Goal: Task Accomplishment & Management: Manage account settings

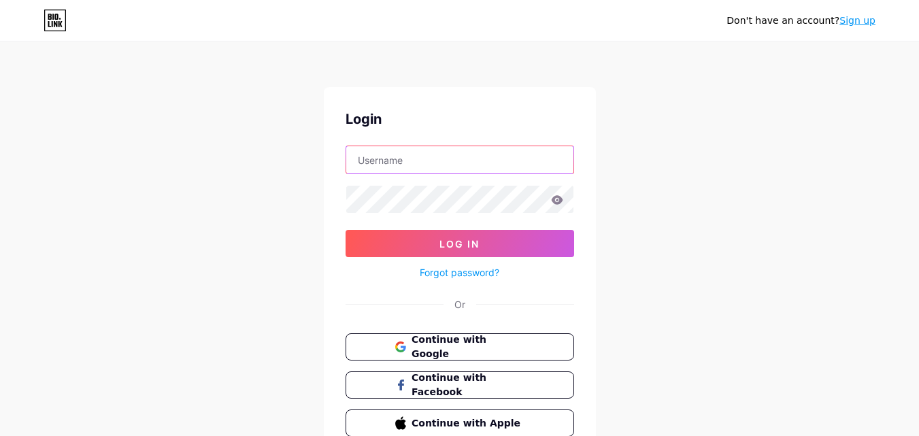
click at [518, 157] on input "text" at bounding box center [459, 159] width 227 height 27
click at [511, 163] on input "text" at bounding box center [459, 159] width 227 height 27
click at [443, 352] on span "Continue with Google" at bounding box center [468, 347] width 114 height 29
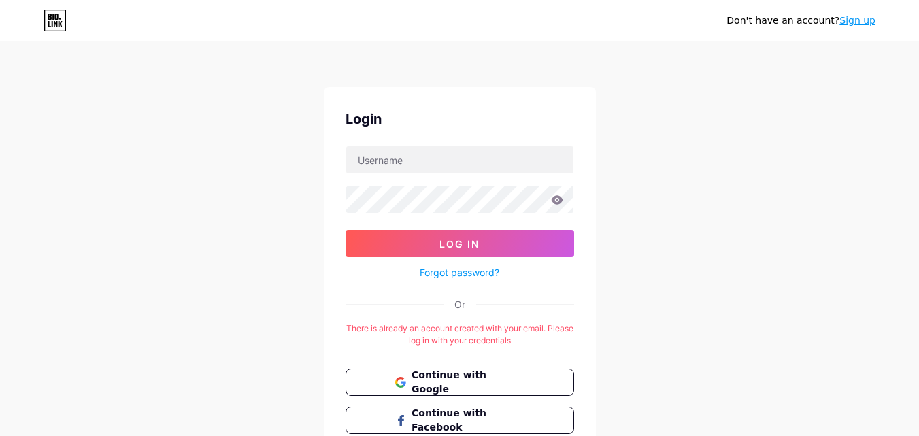
click at [719, 193] on div "Don't have an account? Sign up Login Log In Forgot password? Or There is alread…" at bounding box center [459, 268] width 919 height 537
click at [531, 167] on input "text" at bounding box center [459, 159] width 227 height 27
type input "gaelan"
click at [346, 230] on button "Log In" at bounding box center [460, 243] width 229 height 27
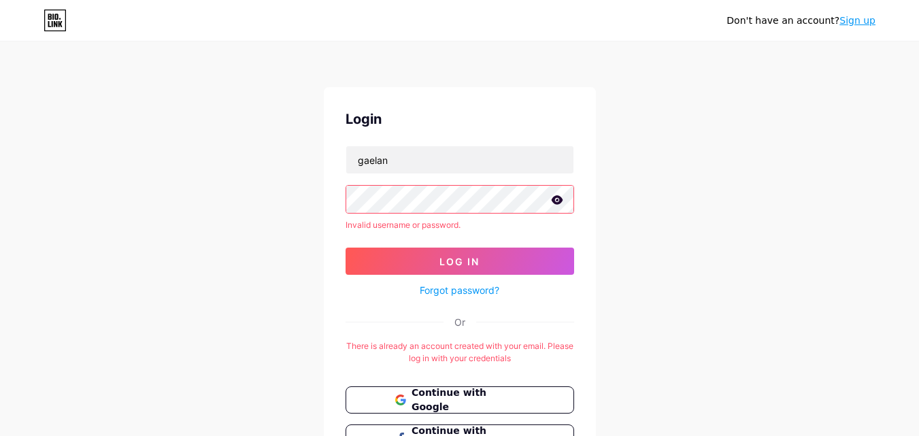
click at [558, 203] on icon at bounding box center [557, 199] width 12 height 9
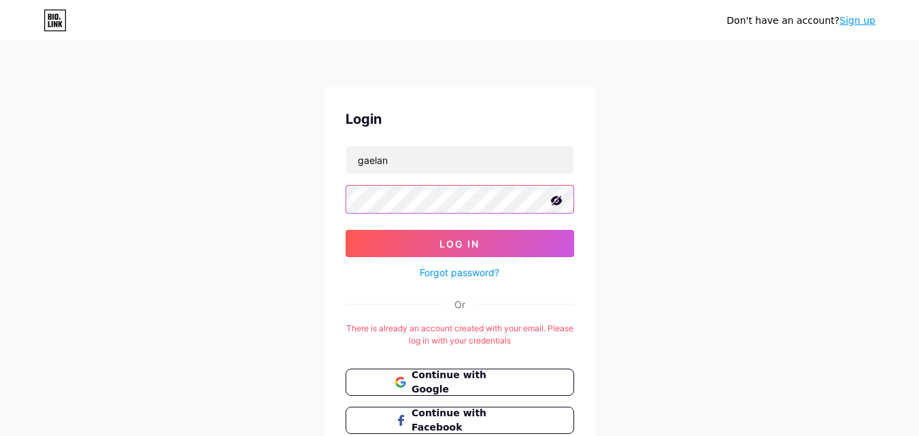
click at [346, 230] on button "Log In" at bounding box center [460, 243] width 229 height 27
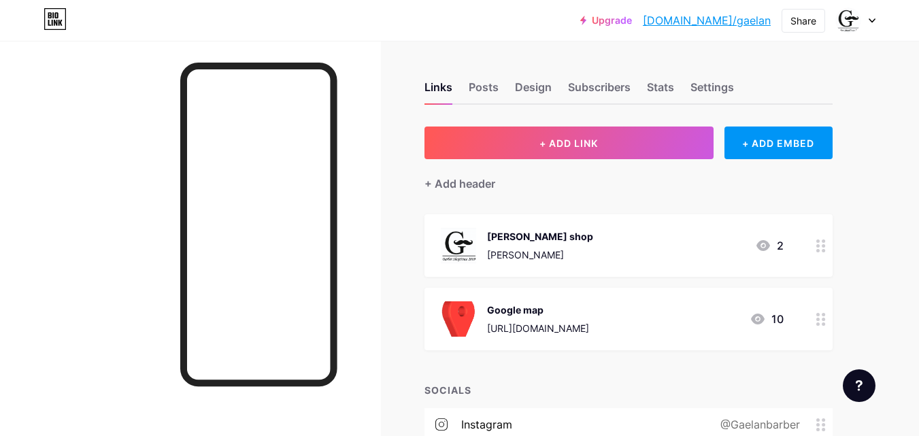
click at [869, 192] on div "Links Posts Design Subscribers Stats Settings + ADD LINK + ADD EMBED + Add head…" at bounding box center [445, 438] width 890 height 794
click at [671, 224] on div "Barber shop Barber 2" at bounding box center [628, 245] width 408 height 63
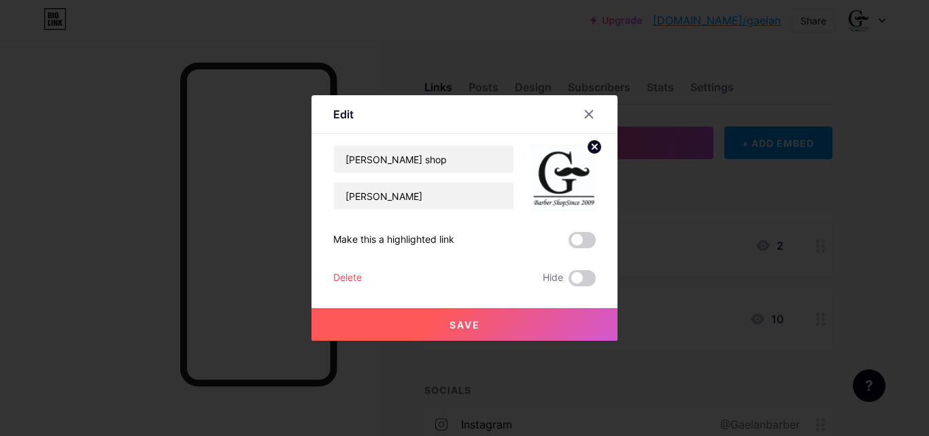
click at [671, 224] on div at bounding box center [464, 218] width 929 height 436
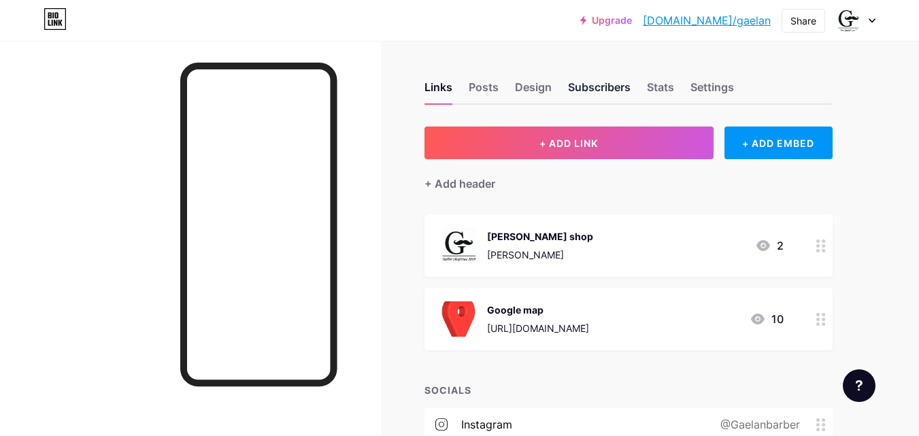
click at [593, 90] on div "Subscribers" at bounding box center [599, 91] width 63 height 24
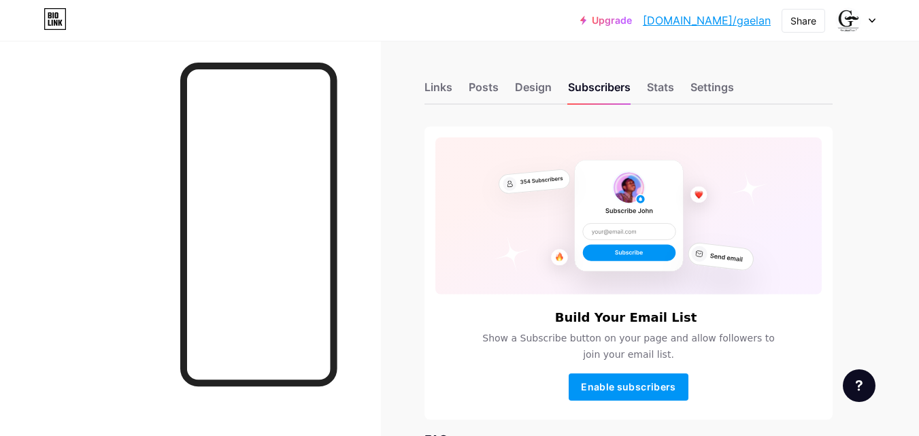
click at [887, 229] on div "Links Posts Design Subscribers Stats Settings Build Your Email List Show a Subs…" at bounding box center [445, 345] width 890 height 609
click at [534, 88] on div "Design" at bounding box center [533, 91] width 37 height 24
click at [852, 213] on div "Links Posts Design Subscribers Stats Settings Build Your Email List Show a Subs…" at bounding box center [445, 345] width 890 height 609
click at [490, 84] on div "Posts" at bounding box center [484, 91] width 30 height 24
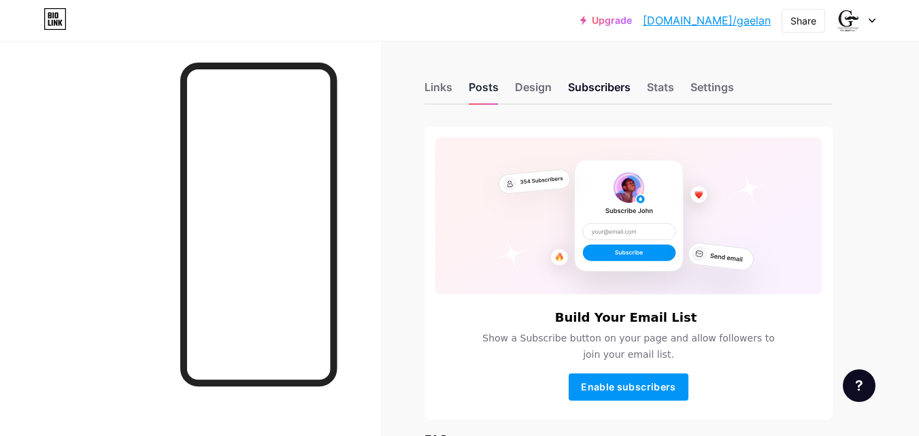
click at [490, 84] on div "Posts" at bounding box center [484, 91] width 30 height 24
click at [839, 310] on div "Links Posts Design Subscribers Stats Settings Build Your Email List Show a Subs…" at bounding box center [445, 345] width 890 height 609
click at [443, 87] on div "Links" at bounding box center [438, 91] width 28 height 24
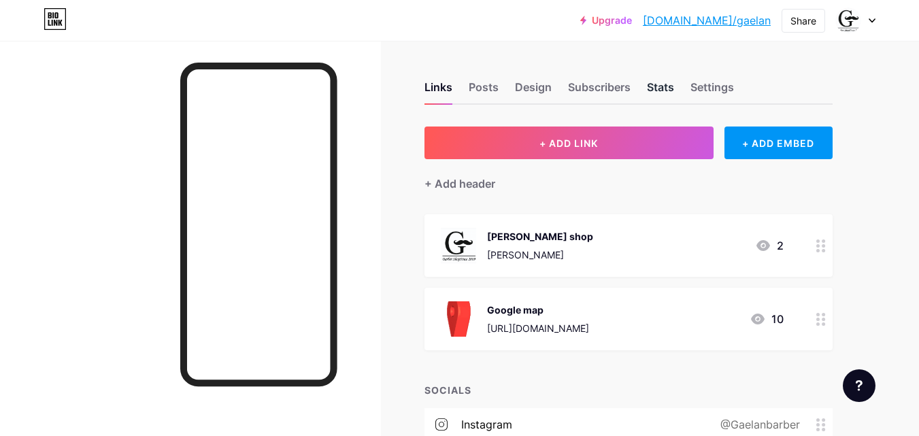
click at [667, 89] on div "Stats" at bounding box center [660, 91] width 27 height 24
click at [709, 85] on div "Settings" at bounding box center [712, 91] width 44 height 24
click at [885, 152] on div "Links Posts Design Subscribers Stats Settings + ADD LINK + ADD EMBED + Add head…" at bounding box center [445, 438] width 890 height 794
click at [871, 26] on div at bounding box center [855, 20] width 39 height 24
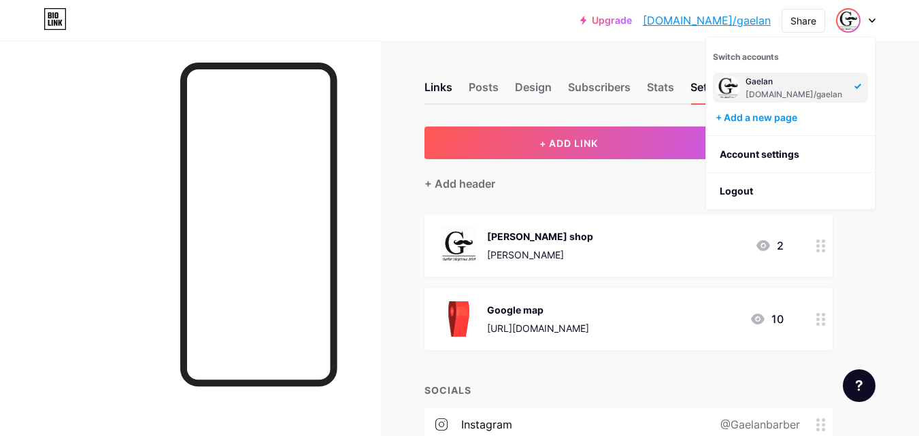
click at [886, 60] on div "Links Posts Design Subscribers Stats Settings + ADD LINK + ADD EMBED + Add head…" at bounding box center [445, 438] width 890 height 794
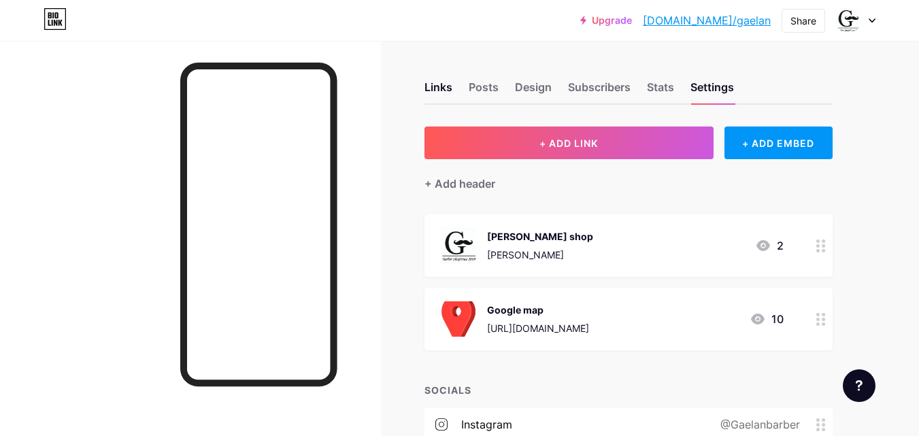
click at [866, 141] on div "Links Posts Design Subscribers Stats Settings + ADD LINK + ADD EMBED + Add head…" at bounding box center [445, 438] width 890 height 794
click at [870, 267] on div "Links Posts Design Subscribers Stats Settings + ADD LINK + ADD EMBED + Add head…" at bounding box center [445, 438] width 890 height 794
click at [869, 244] on div "Links Posts Design Subscribers Stats Settings + ADD LINK + ADD EMBED + Add head…" at bounding box center [445, 438] width 890 height 794
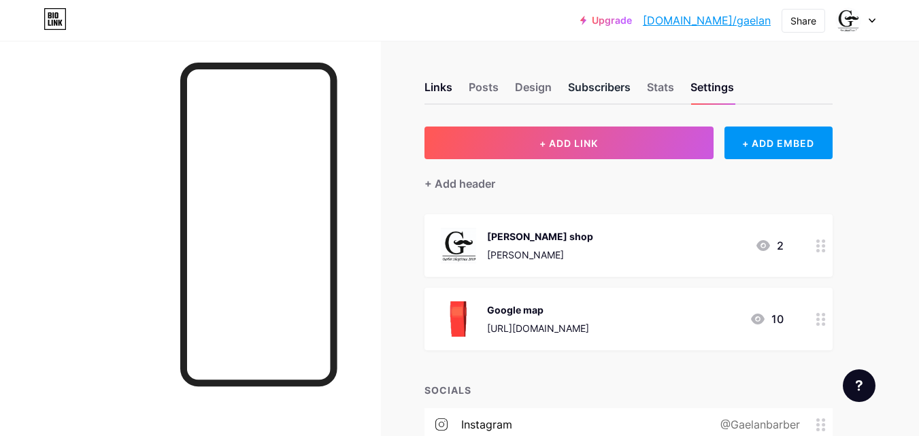
click at [604, 80] on div "Subscribers" at bounding box center [599, 91] width 63 height 24
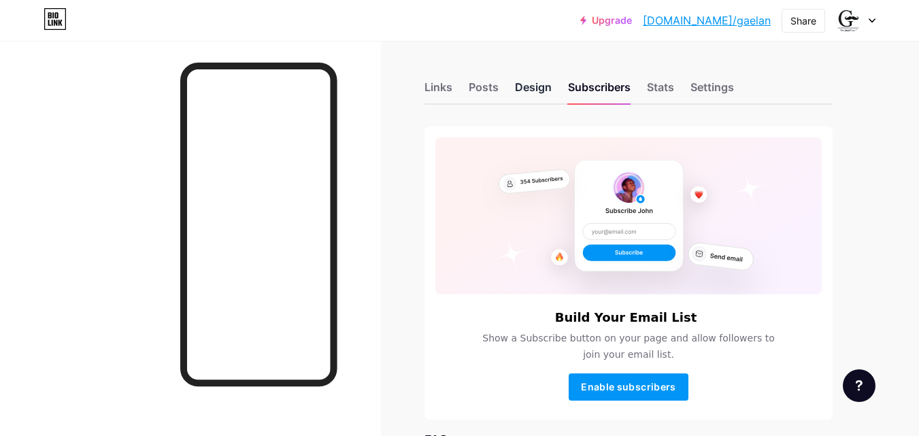
click at [543, 82] on div "Design" at bounding box center [533, 91] width 37 height 24
click at [491, 84] on div "Posts" at bounding box center [484, 91] width 30 height 24
click at [805, 19] on div "Share" at bounding box center [803, 21] width 26 height 14
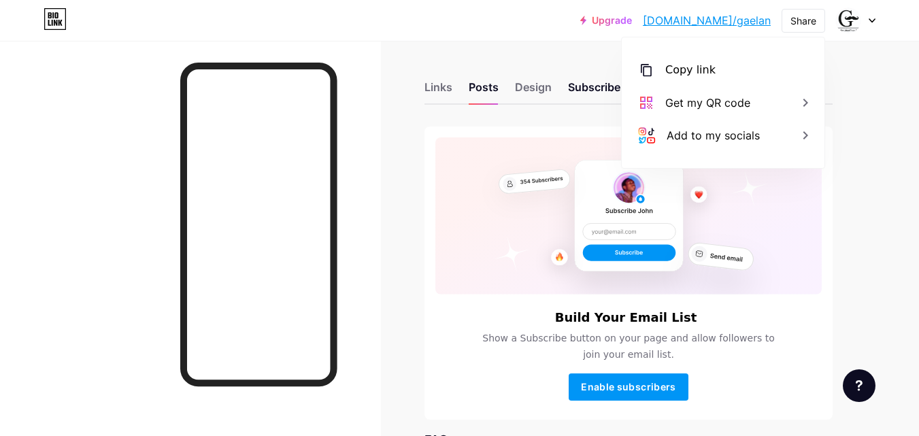
click at [874, 154] on div "Links Posts Design Subscribers Stats Settings Build Your Email List Show a Subs…" at bounding box center [445, 345] width 890 height 609
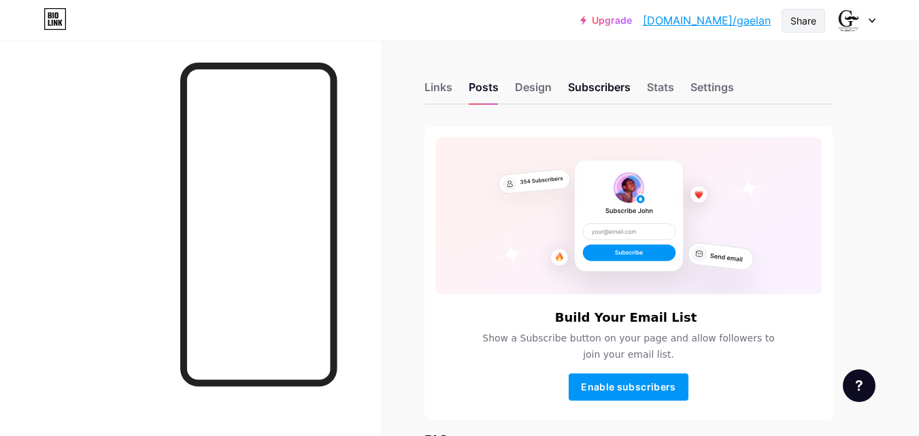
click at [804, 17] on div "Share" at bounding box center [803, 21] width 26 height 14
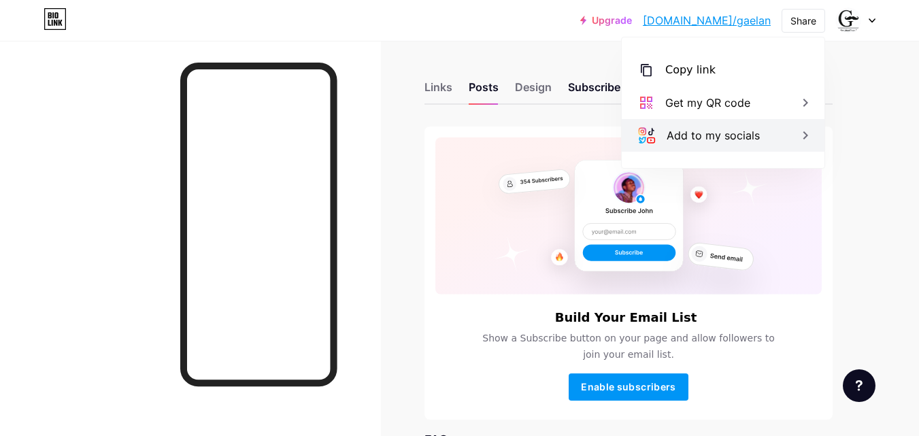
click at [793, 137] on div "Add to my socials" at bounding box center [723, 135] width 203 height 33
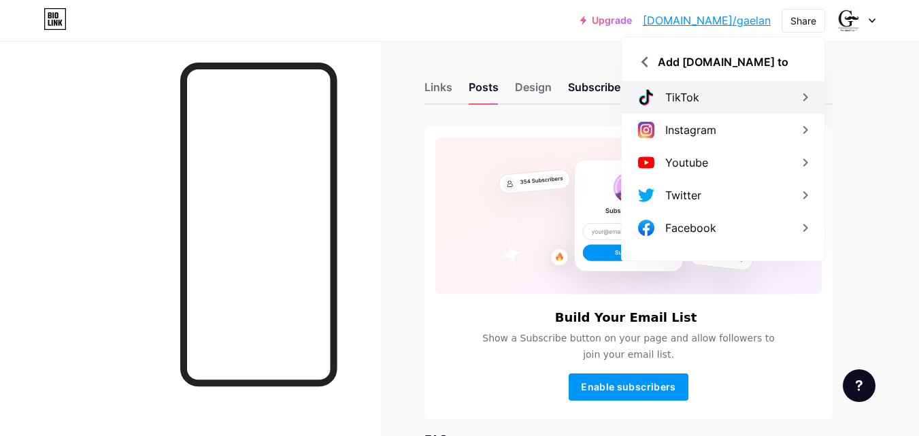
click at [800, 96] on icon at bounding box center [805, 97] width 16 height 16
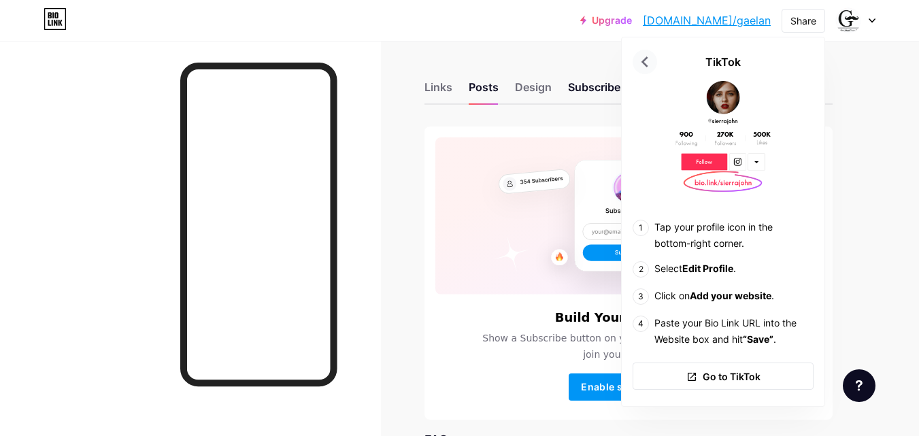
click at [654, 69] on icon at bounding box center [645, 62] width 22 height 22
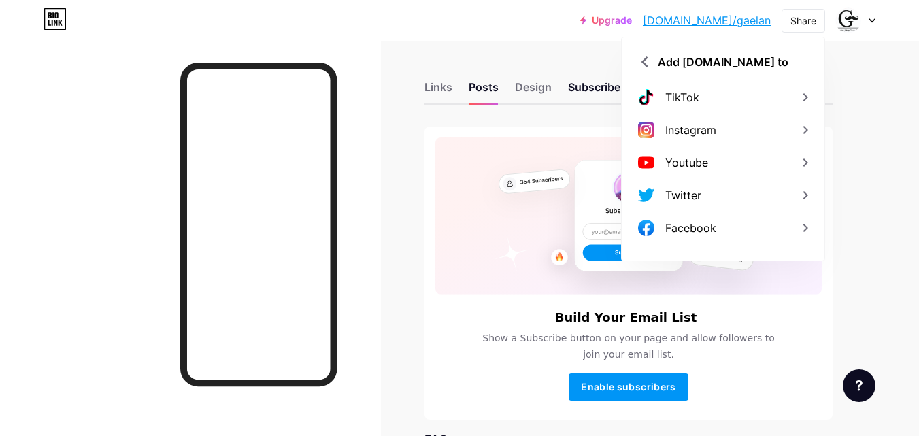
click at [843, 135] on div "Links Posts Design Subscribers Stats Settings Build Your Email List Show a Subs…" at bounding box center [445, 345] width 890 height 609
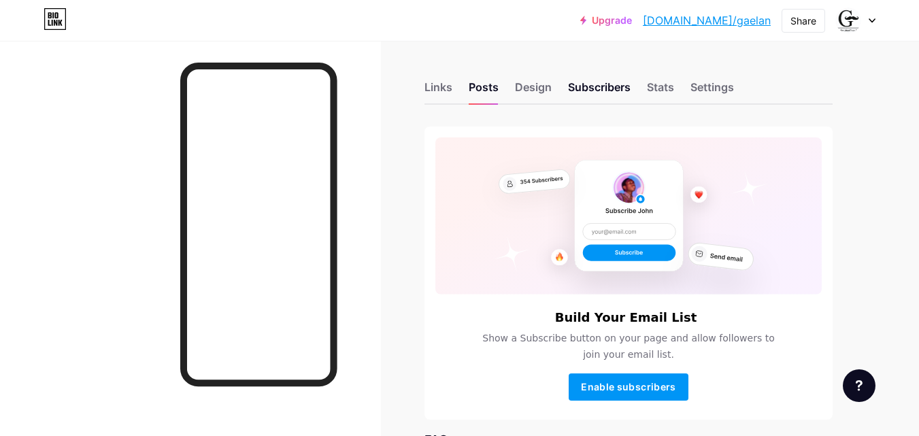
click at [842, 221] on div "Links Posts Design Subscribers Stats Settings Build Your Email List Show a Subs…" at bounding box center [445, 345] width 890 height 609
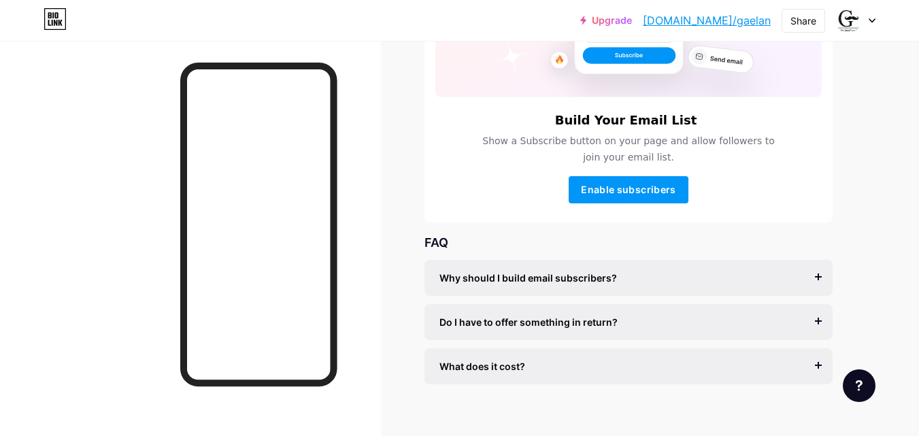
scroll to position [214, 0]
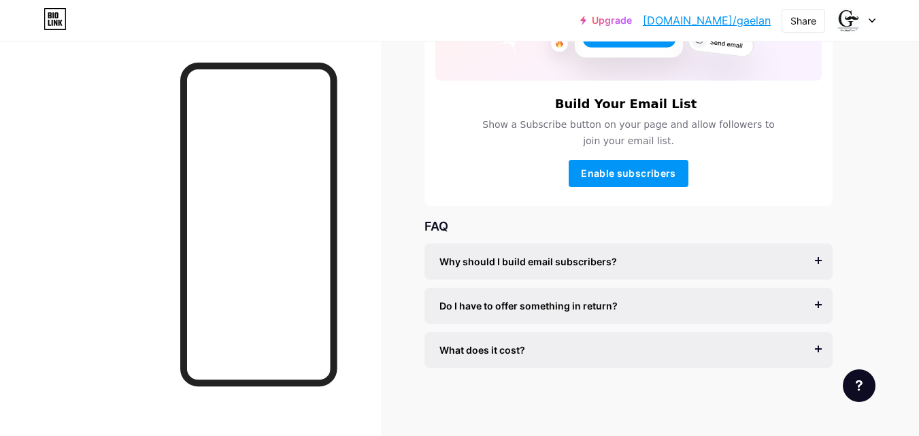
click at [571, 325] on div "Why should I build email subscribers? Email is the only reliable medium to buil…" at bounding box center [628, 306] width 408 height 124
click at [544, 358] on div "What does it cost? It’s free to get started, and you can accept unlimited subsc…" at bounding box center [628, 350] width 408 height 36
click at [860, 81] on div "Links Posts Design Subscribers Stats Settings Build Your Email List Show a Subs…" at bounding box center [445, 131] width 890 height 609
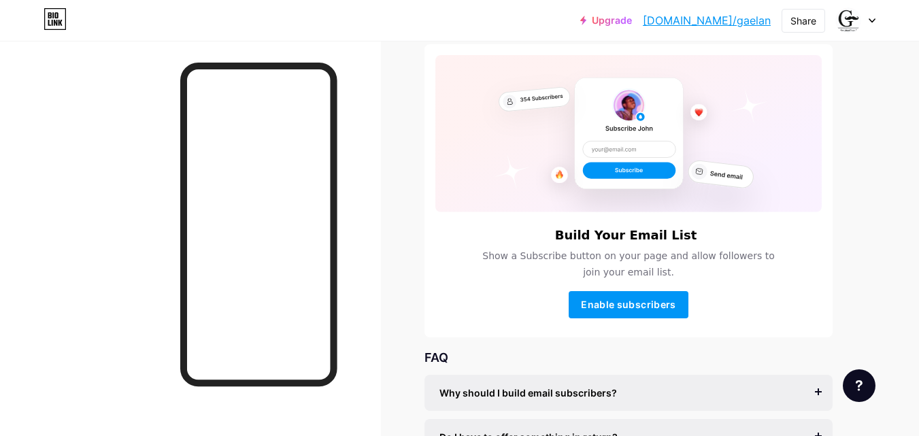
scroll to position [0, 0]
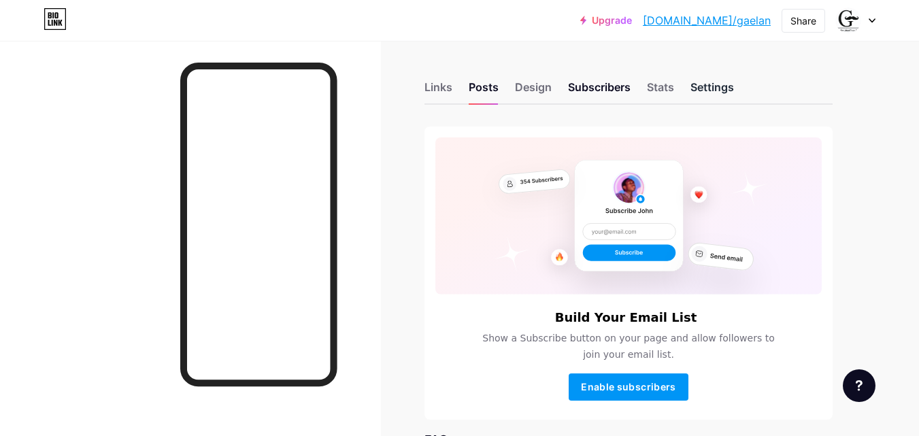
click at [718, 82] on div "Settings" at bounding box center [712, 91] width 44 height 24
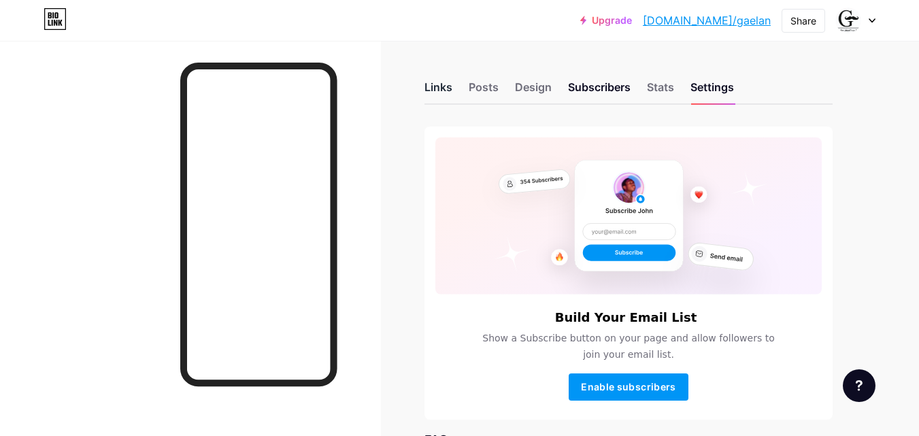
click at [439, 84] on div "Links" at bounding box center [438, 91] width 28 height 24
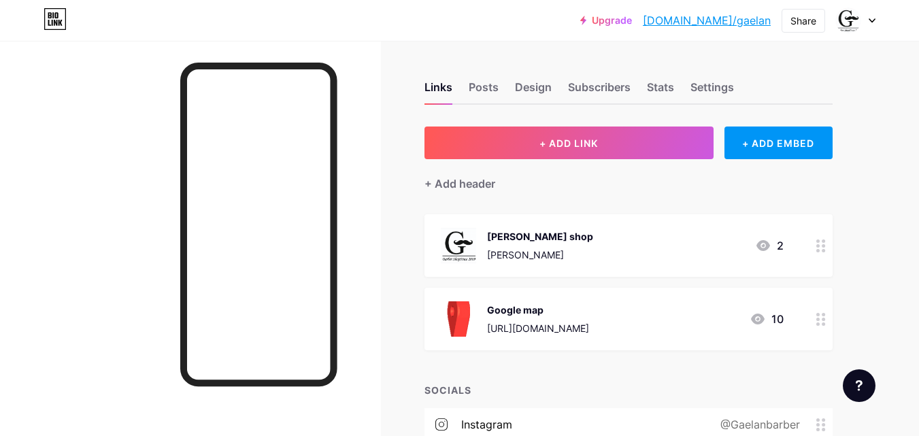
drag, startPoint x: 544, startPoint y: 278, endPoint x: 616, endPoint y: 167, distance: 131.9
click at [609, 175] on div "+ Add header" at bounding box center [628, 175] width 408 height 33
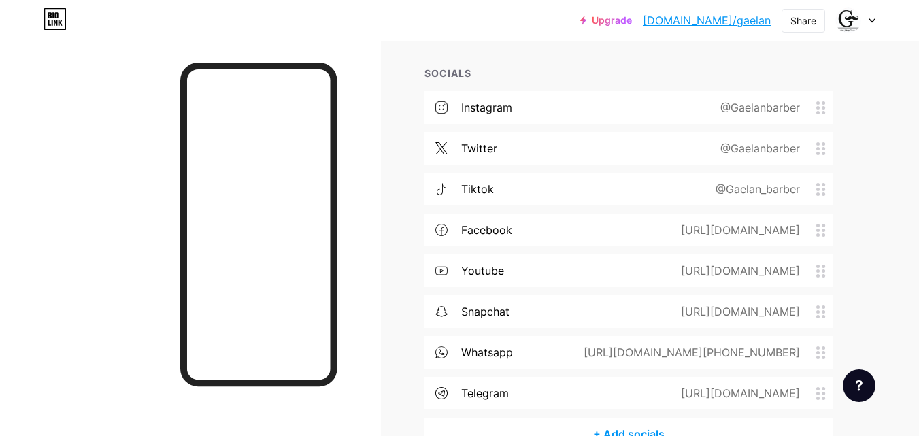
scroll to position [290, 0]
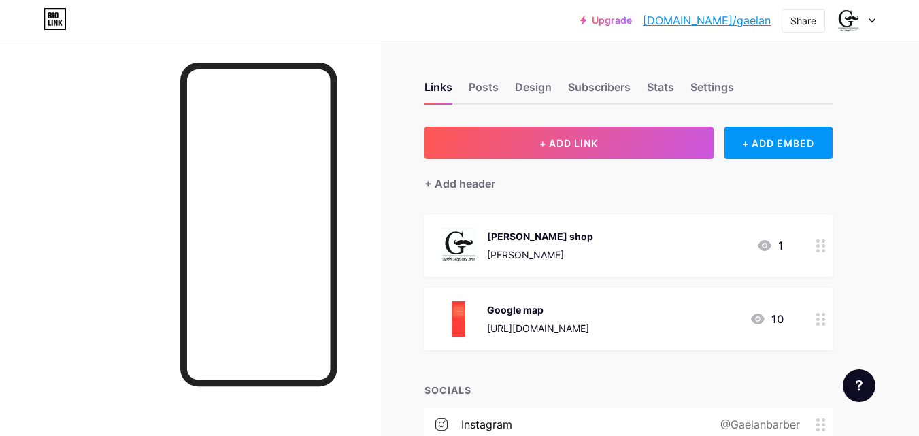
click at [909, 315] on div "Upgrade [DOMAIN_NAME]/gaelan... [DOMAIN_NAME]/gaelan Share Switch accounts Gael…" at bounding box center [459, 417] width 919 height 835
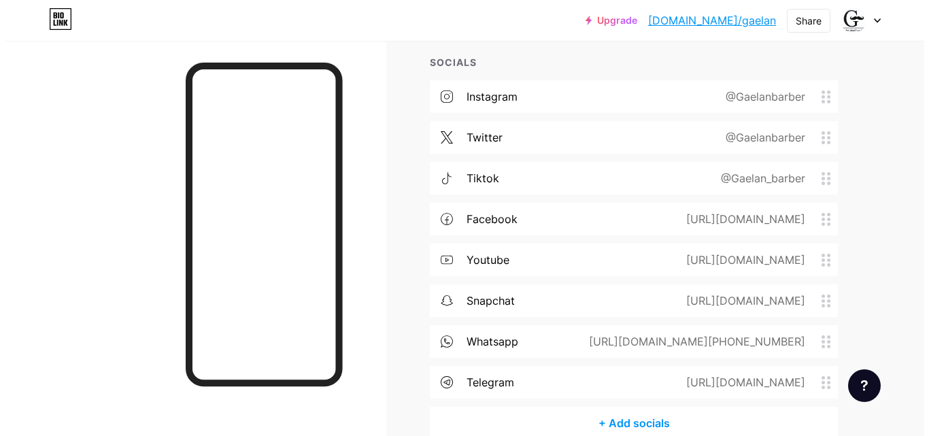
scroll to position [326, 0]
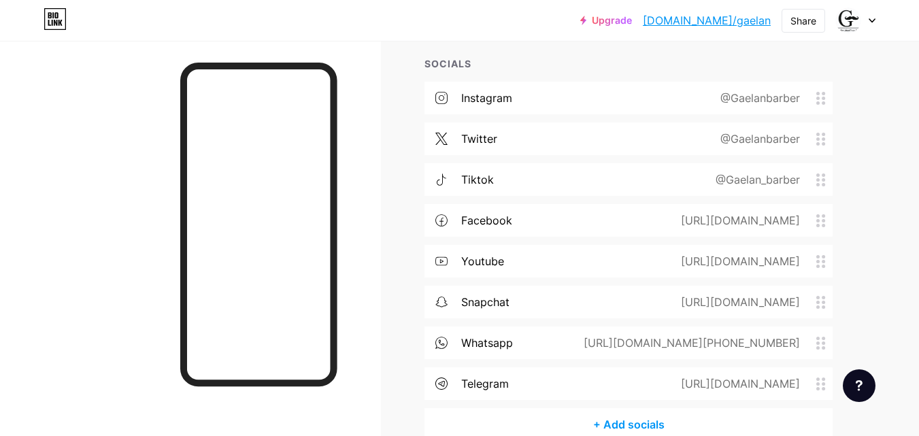
click at [766, 172] on div "@Gaelan_barber" at bounding box center [755, 179] width 122 height 16
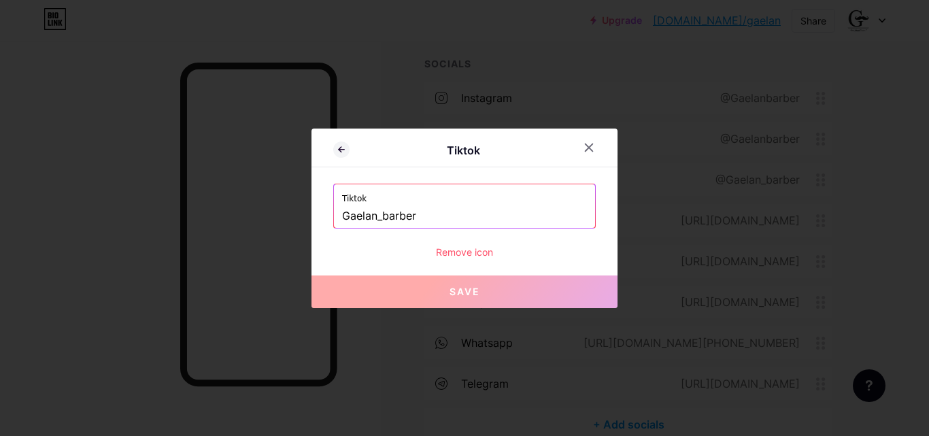
click at [464, 255] on div "Remove icon" at bounding box center [464, 252] width 263 height 14
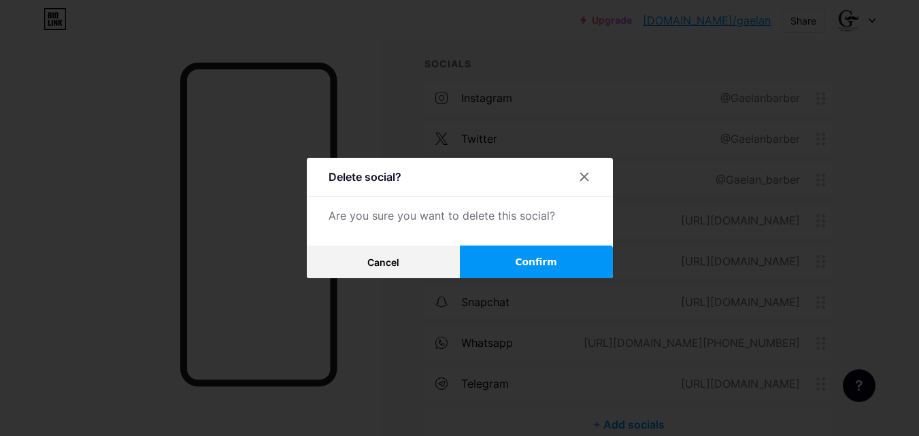
click at [510, 270] on button "Confirm" at bounding box center [536, 262] width 153 height 33
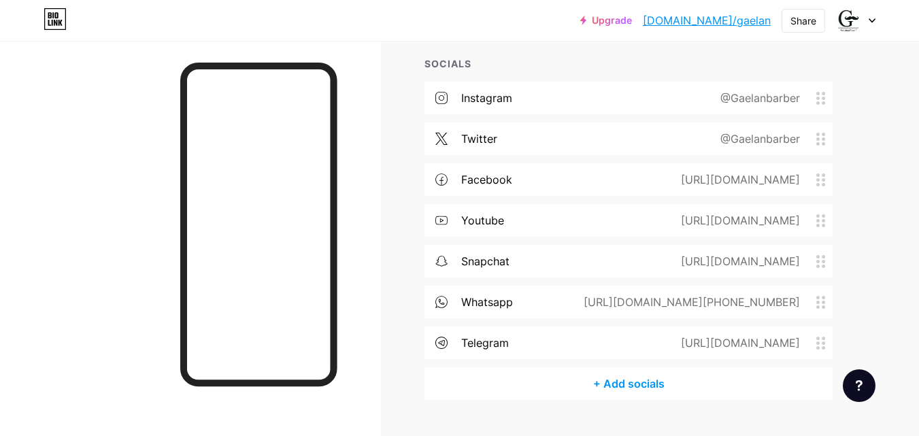
click at [626, 382] on div "+ Add socials" at bounding box center [628, 383] width 408 height 33
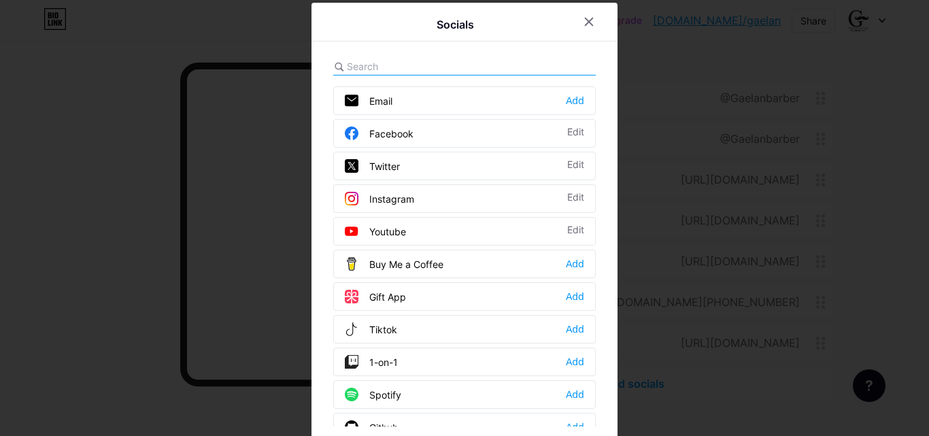
click at [491, 50] on div "Socials Email Add Facebook Edit Twitter Edit Instagram Edit Youtube Edit Buy Me…" at bounding box center [465, 226] width 306 height 446
click at [525, 66] on div at bounding box center [464, 67] width 263 height 18
click at [382, 67] on input "text" at bounding box center [422, 66] width 150 height 14
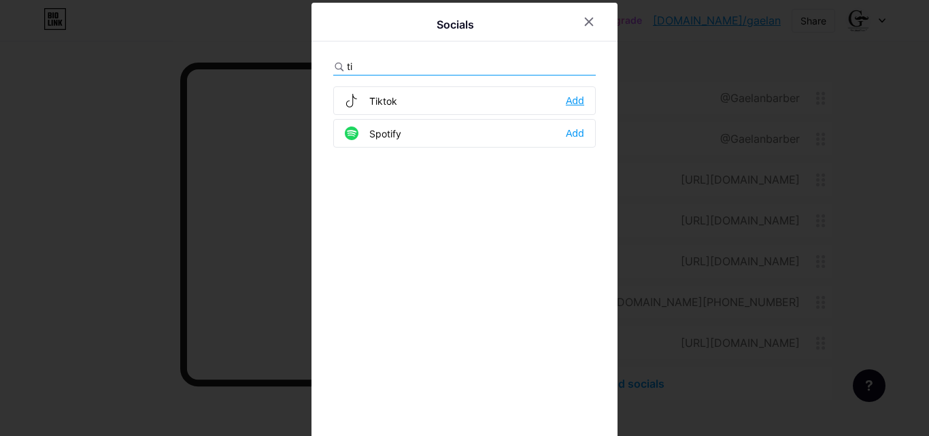
type input "ti"
click at [569, 96] on div "Add" at bounding box center [575, 101] width 18 height 14
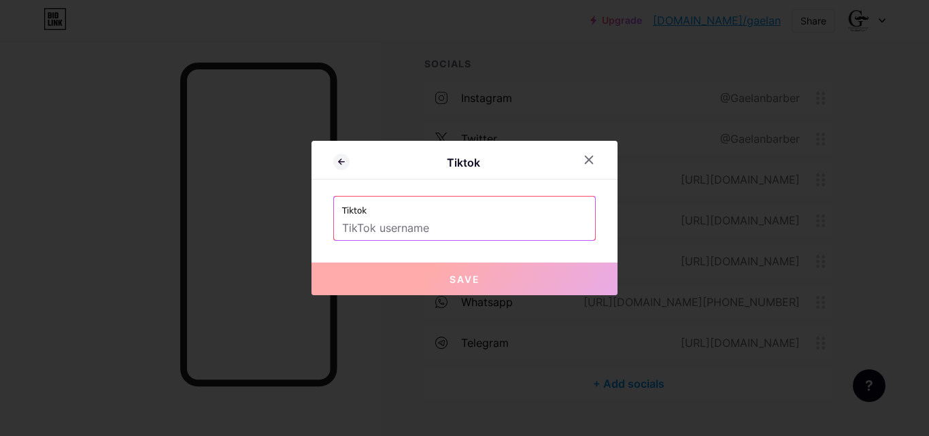
click at [427, 231] on input "text" at bounding box center [464, 228] width 245 height 23
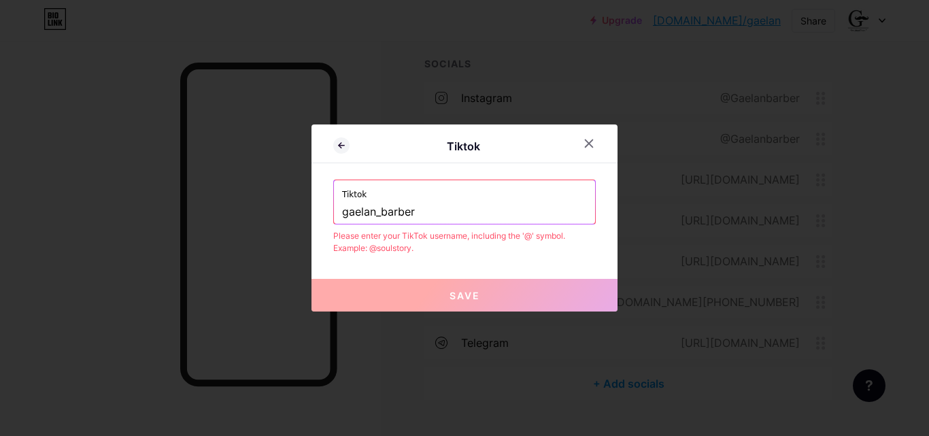
click at [421, 297] on button "Save" at bounding box center [465, 295] width 306 height 33
click at [429, 295] on button "Save" at bounding box center [465, 295] width 306 height 33
click at [424, 214] on input "gaelan_barber" at bounding box center [464, 212] width 245 height 23
click at [345, 208] on input "gaelan_barber" at bounding box center [464, 212] width 245 height 23
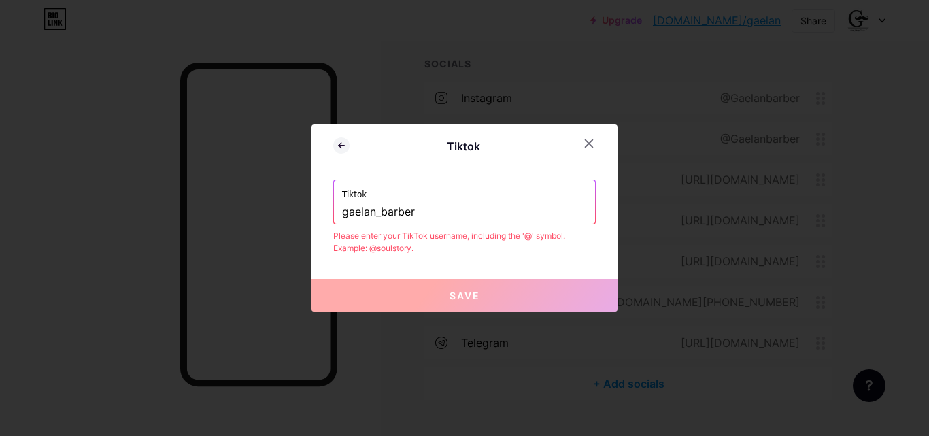
click at [349, 214] on input "gaelan_barber" at bounding box center [464, 212] width 245 height 23
click at [412, 295] on button "Save" at bounding box center [465, 295] width 306 height 33
click at [546, 206] on input "gaelan_barber" at bounding box center [464, 212] width 245 height 23
type input "g"
paste input "[URL][DOMAIN_NAME]"
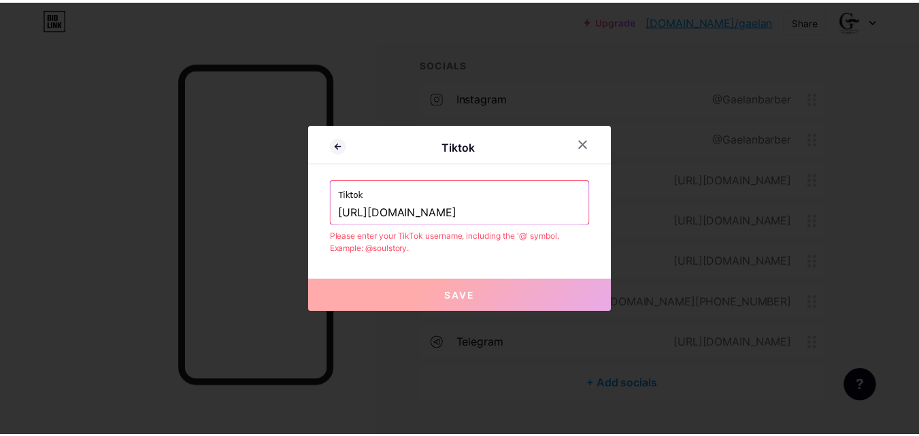
scroll to position [0, 0]
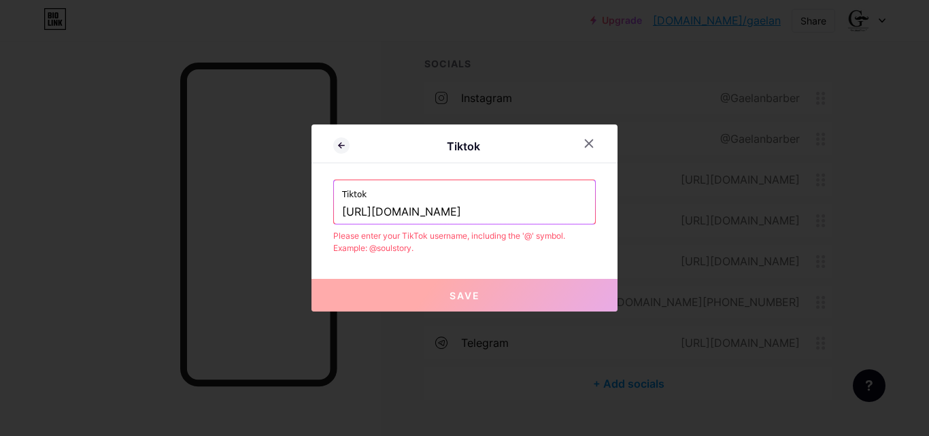
click at [464, 210] on input "[URL][DOMAIN_NAME]" at bounding box center [464, 212] width 245 height 23
click at [468, 216] on input "[URL][DOMAIN_NAME]" at bounding box center [464, 212] width 245 height 23
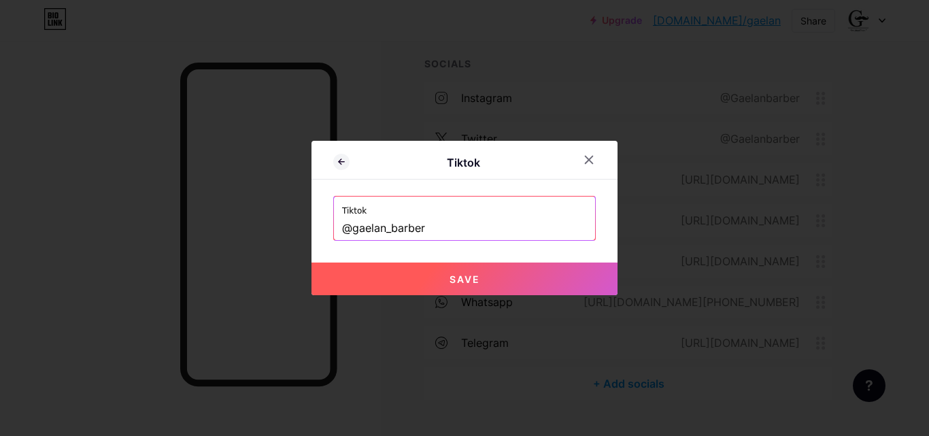
click at [475, 275] on span "Save" at bounding box center [465, 279] width 31 height 12
type input "[URL][DOMAIN_NAME]"
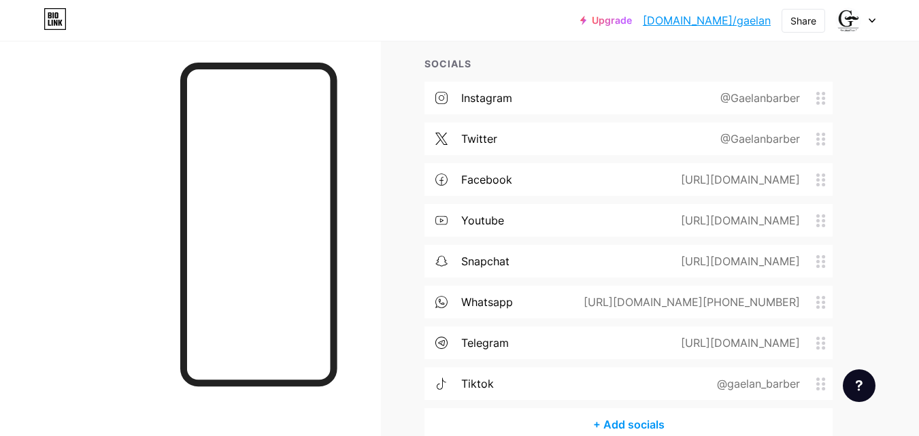
click at [850, 67] on div "Links Posts Design Subscribers Stats Settings + ADD LINK + ADD EMBED + Add head…" at bounding box center [445, 111] width 890 height 794
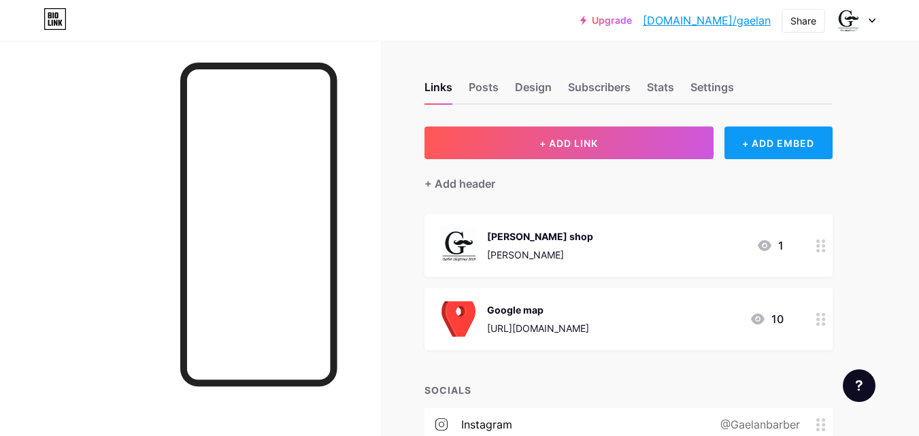
click at [741, 133] on div "+ ADD EMBED" at bounding box center [778, 143] width 108 height 33
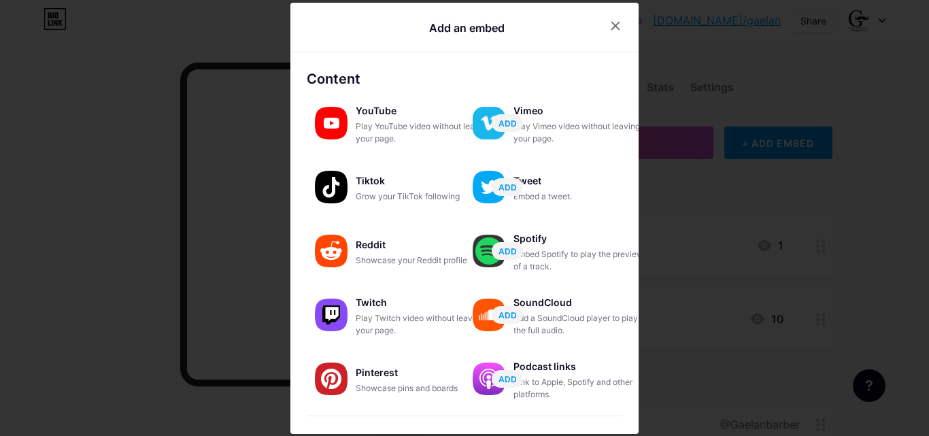
click at [788, 71] on div at bounding box center [464, 218] width 929 height 436
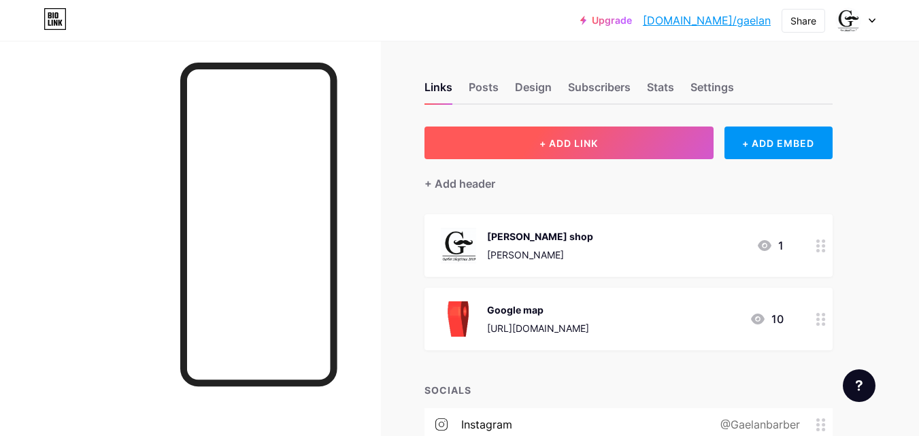
click at [675, 141] on button "+ ADD LINK" at bounding box center [568, 143] width 289 height 33
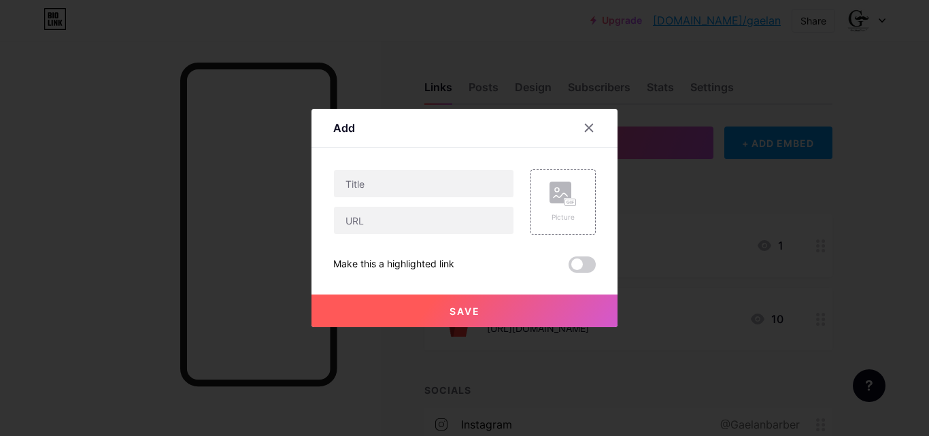
click at [886, 76] on div at bounding box center [464, 218] width 929 height 436
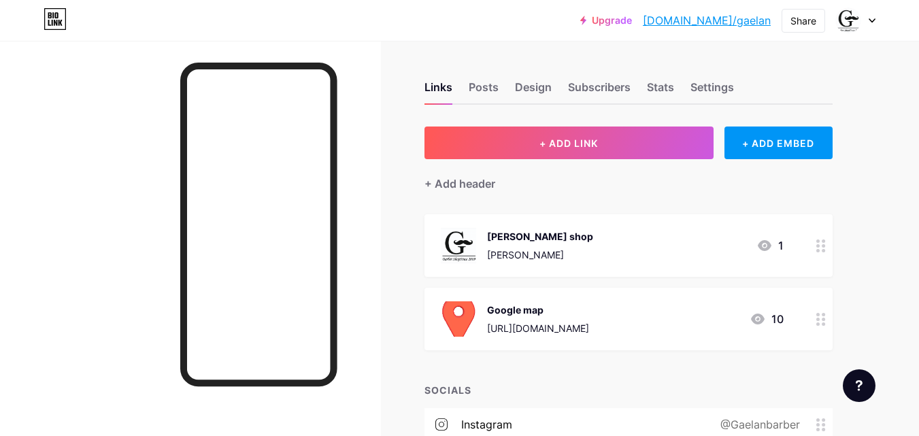
click at [506, 89] on div "Links Posts Design Subscribers Stats Settings" at bounding box center [628, 81] width 408 height 48
click at [524, 89] on div "Design" at bounding box center [533, 91] width 37 height 24
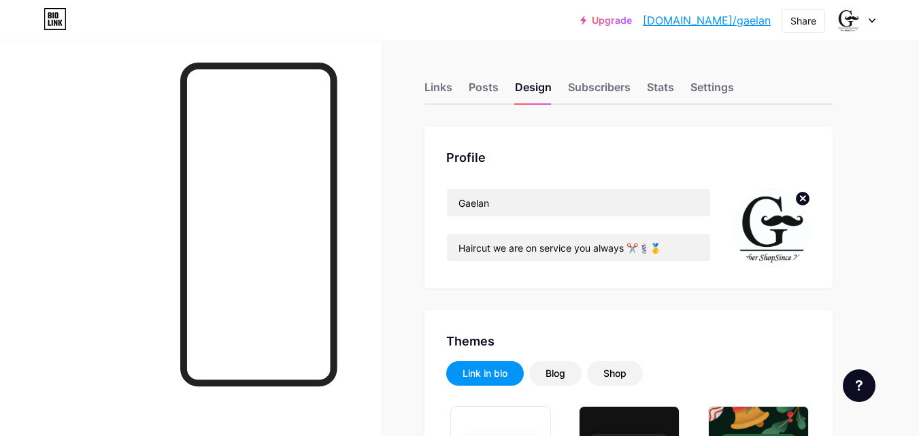
type input "#000000"
type input "#ffffff"
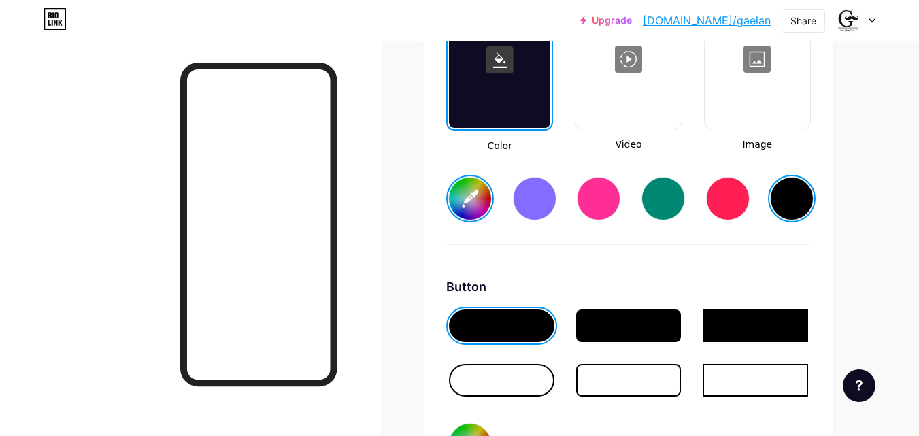
scroll to position [2015, 0]
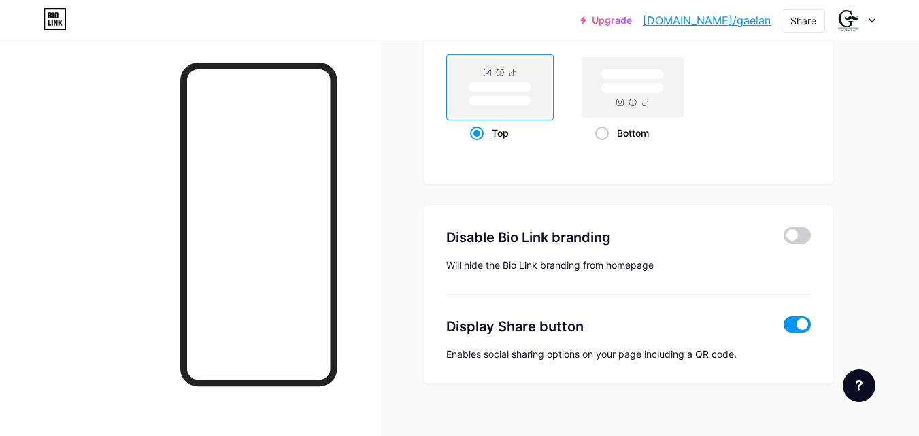
scroll to position [2749, 0]
